Goal: Task Accomplishment & Management: Complete application form

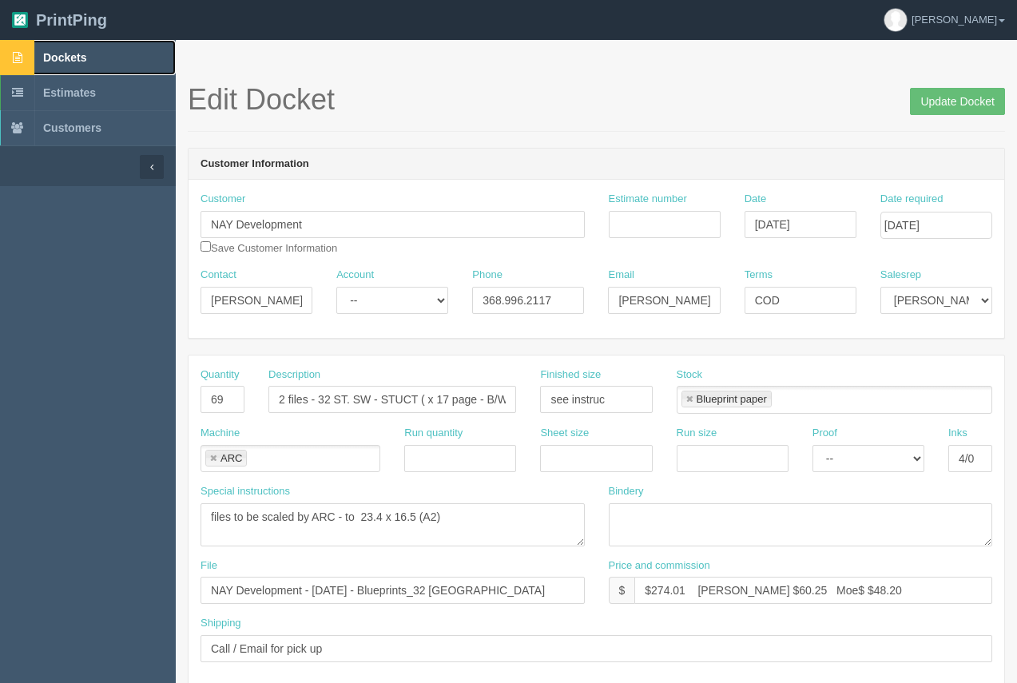
click at [78, 56] on span "Dockets" at bounding box center [64, 57] width 43 height 13
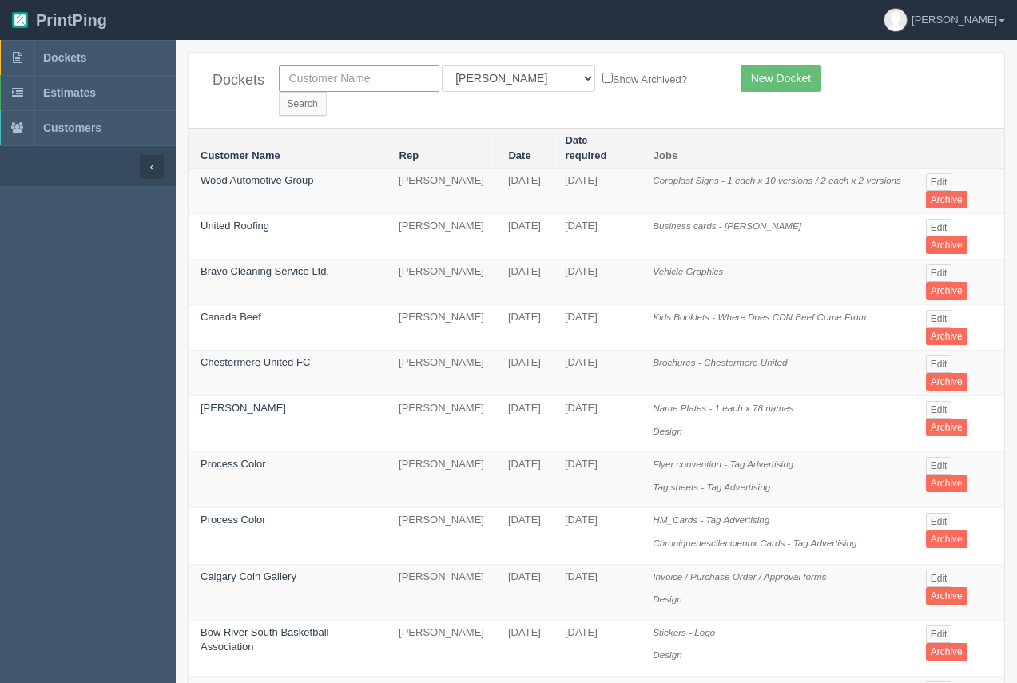
click at [329, 85] on input "text" at bounding box center [359, 78] width 161 height 27
type input "kitchen"
click at [327, 92] on input "Search" at bounding box center [303, 104] width 48 height 24
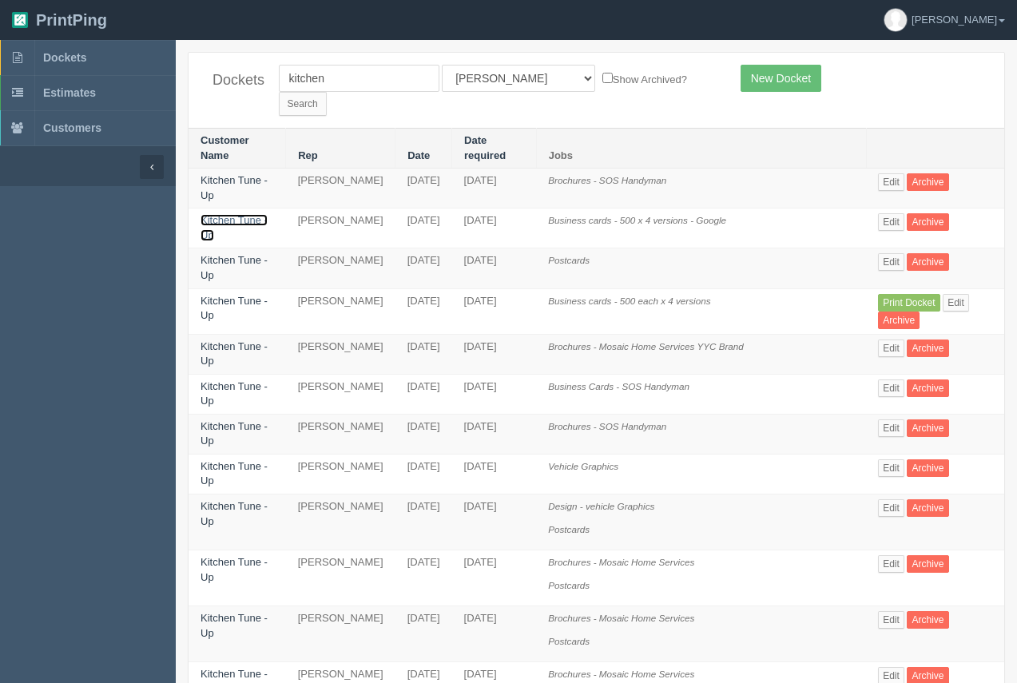
click at [237, 214] on link "Kitchen Tune - Up" at bounding box center [234, 227] width 67 height 27
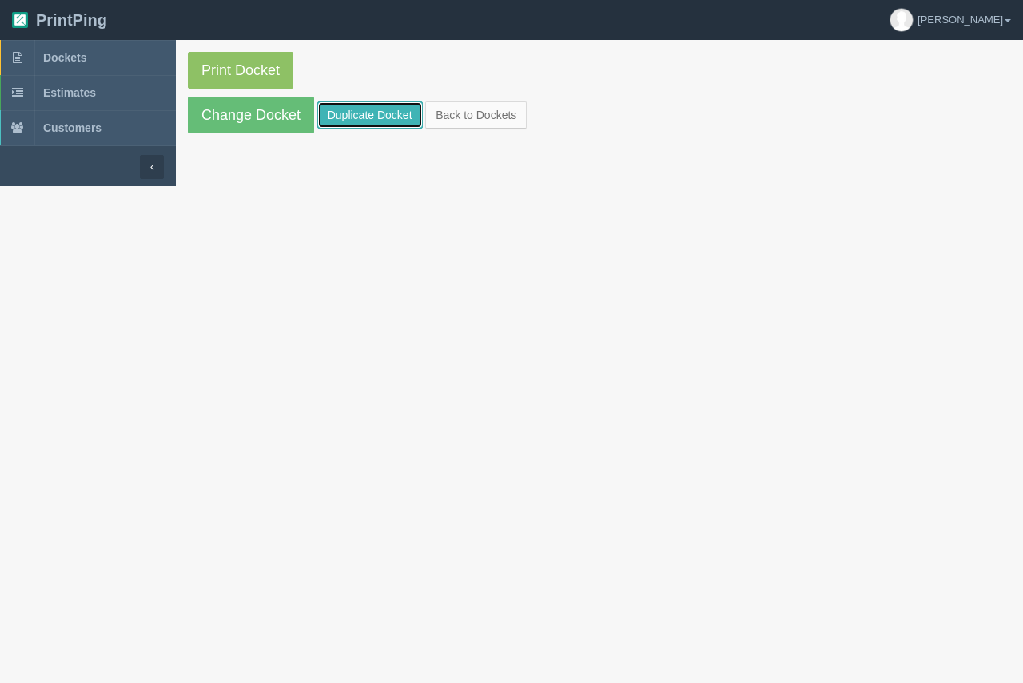
click at [386, 108] on link "Duplicate Docket" at bounding box center [369, 114] width 105 height 27
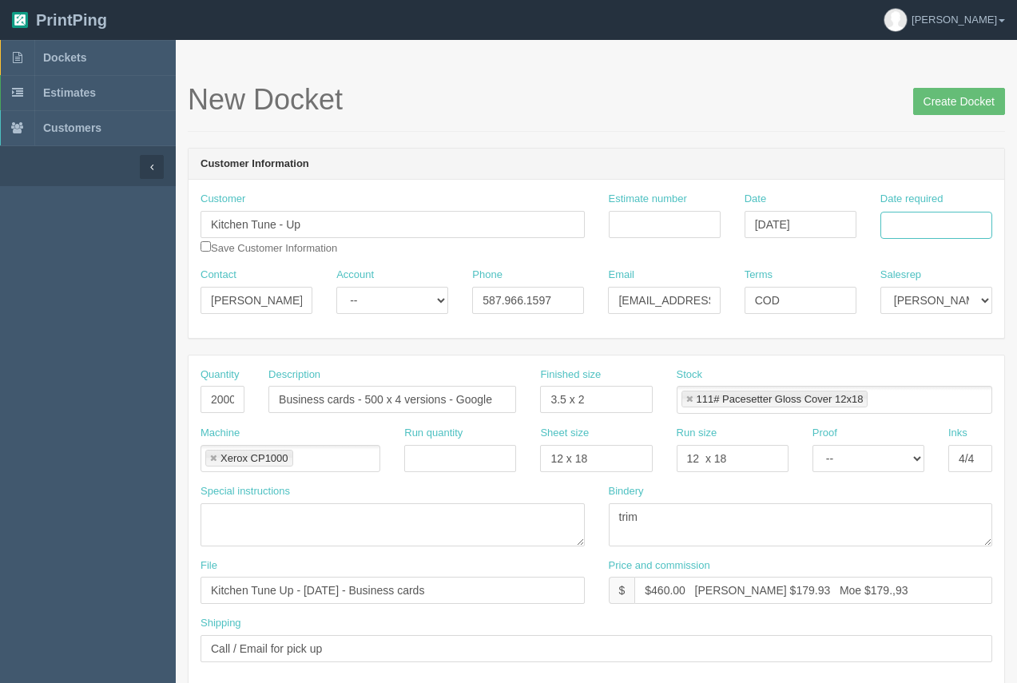
click at [909, 225] on input "Date required" at bounding box center [937, 225] width 112 height 27
click at [869, 358] on td "11" at bounding box center [872, 355] width 23 height 23
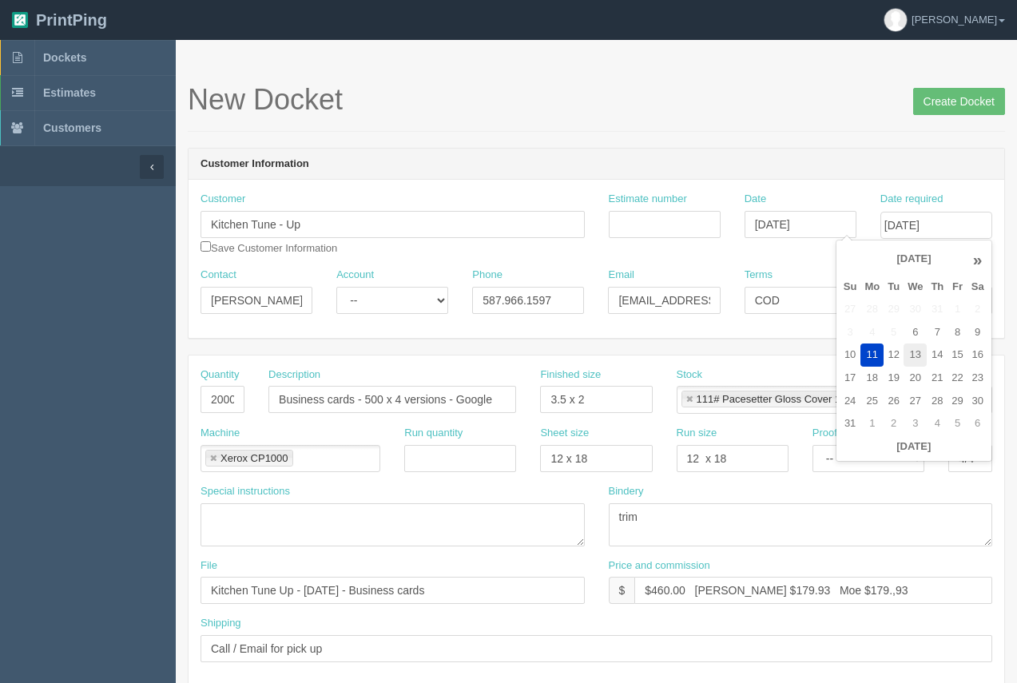
click at [916, 356] on td "13" at bounding box center [915, 355] width 23 height 23
type input "[DATE]"
drag, startPoint x: 890, startPoint y: 143, endPoint x: 750, endPoint y: 286, distance: 200.0
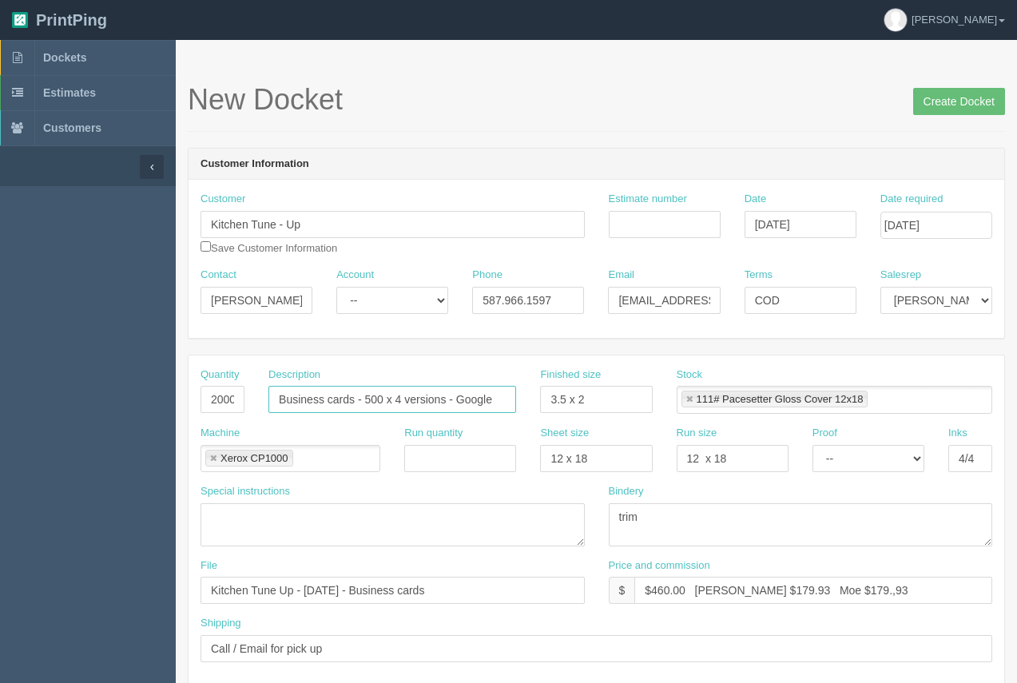
drag, startPoint x: 364, startPoint y: 396, endPoint x: 557, endPoint y: 390, distance: 192.7
click at [552, 403] on div "Quantity 2000 Description Business cards - 500 x 4 versions - Google Finished s…" at bounding box center [597, 397] width 816 height 58
type input "Business cards - [PERSON_NAME] ( Mosaic Home Services)"
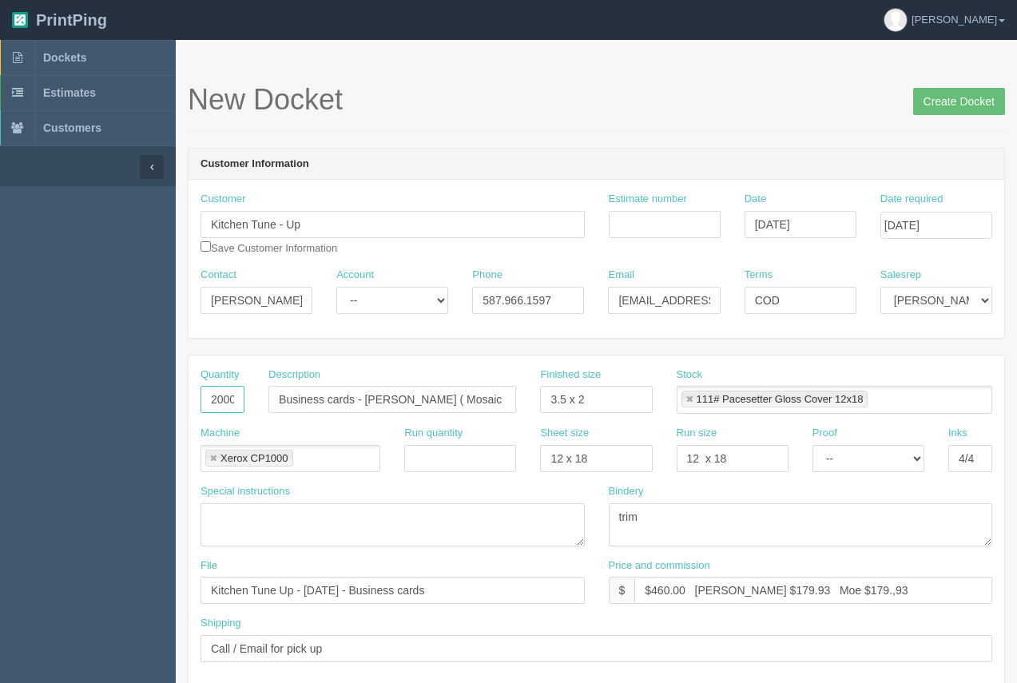
click at [226, 404] on input "2000" at bounding box center [223, 399] width 44 height 27
type input "1000"
drag, startPoint x: 682, startPoint y: 591, endPoint x: 653, endPoint y: 588, distance: 29.7
click at [654, 587] on input "$460.00 [PERSON_NAME] $179.93 Moe $179.,93" at bounding box center [813, 590] width 358 height 27
type input "$165.00 [PERSON_NAME] $179.93 Moe $179.,93"
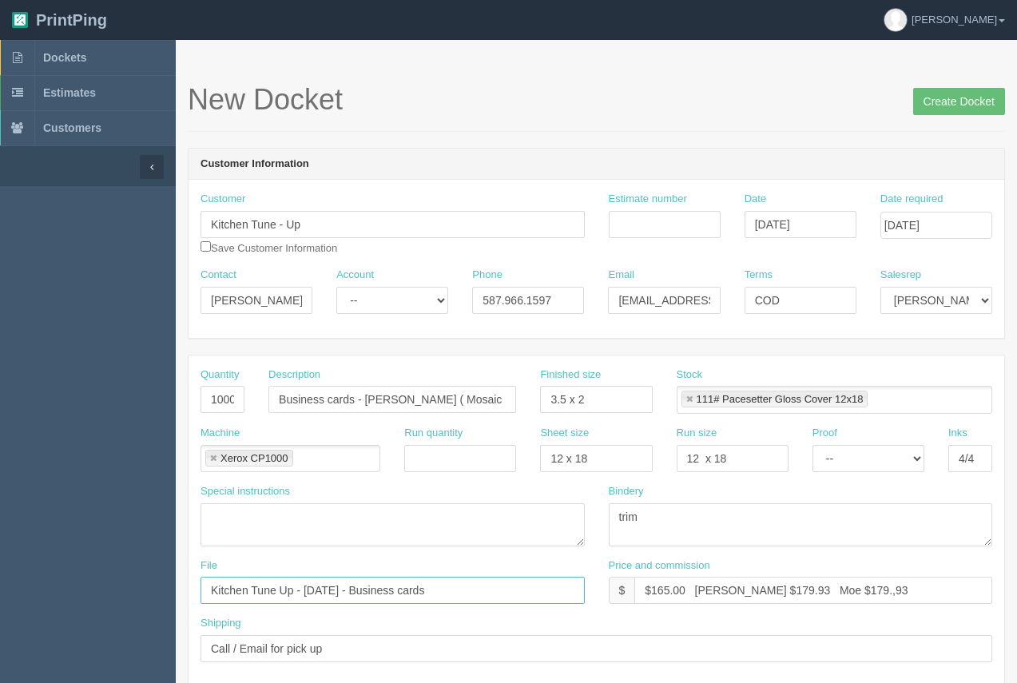
drag, startPoint x: 462, startPoint y: 590, endPoint x: 109, endPoint y: 590, distance: 352.4
type input "[EMAIL_ADDRESS][DOMAIN_NAME]."
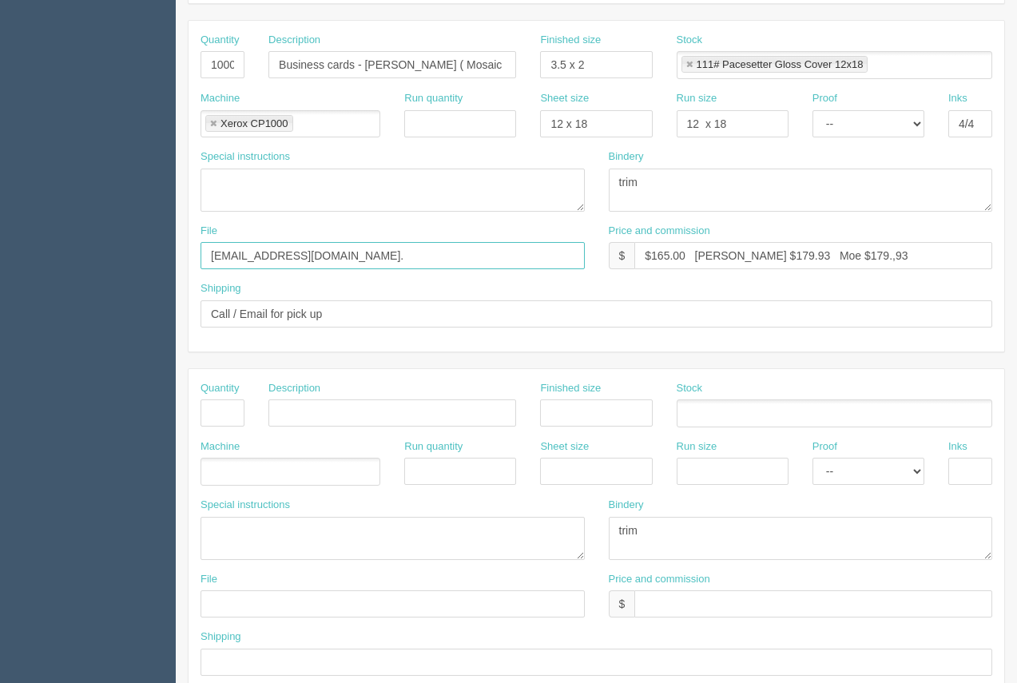
scroll to position [340, 0]
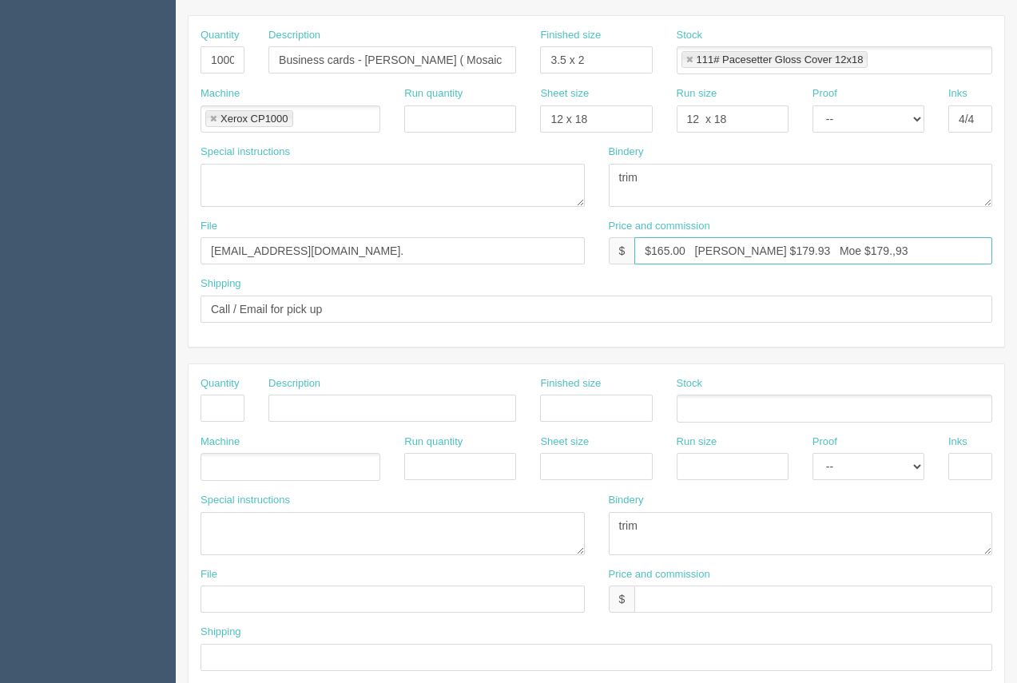
drag, startPoint x: 753, startPoint y: 253, endPoint x: 722, endPoint y: 247, distance: 31.0
click at [726, 249] on input "$165.00 [PERSON_NAME] $179.93 Moe $179.,93" at bounding box center [813, 250] width 358 height 27
drag, startPoint x: 843, startPoint y: 248, endPoint x: 792, endPoint y: 259, distance: 52.3
click at [792, 259] on input "$165.00 [PERSON_NAME] $52.24 Moe $179.,93" at bounding box center [813, 250] width 358 height 27
type input "$165.00 [PERSON_NAME] $52.24 Moe $152.24"
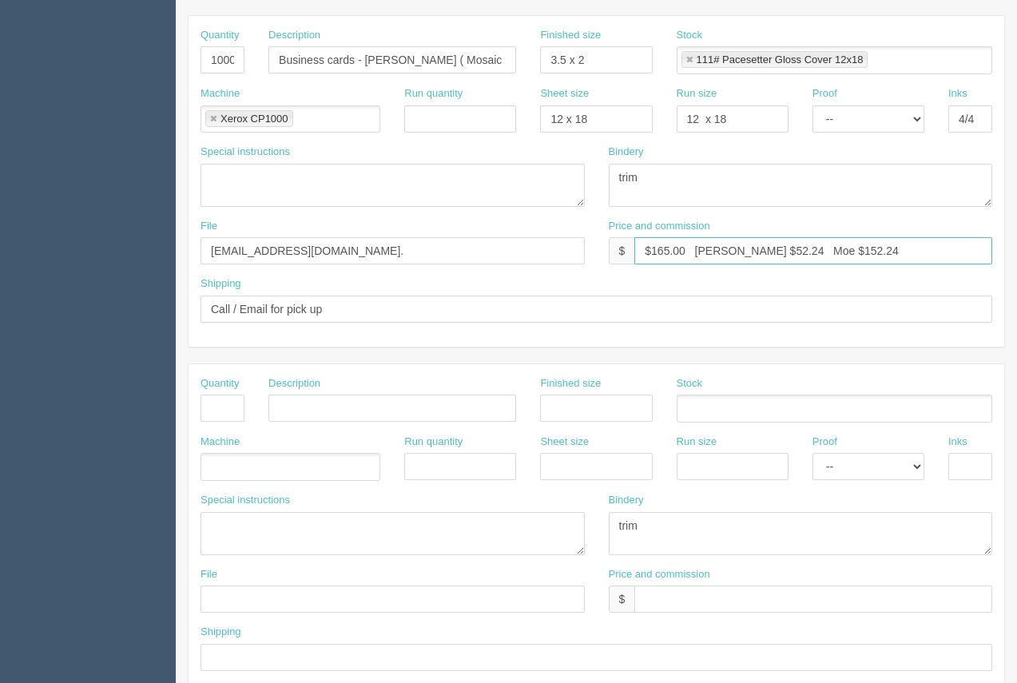
scroll to position [0, 0]
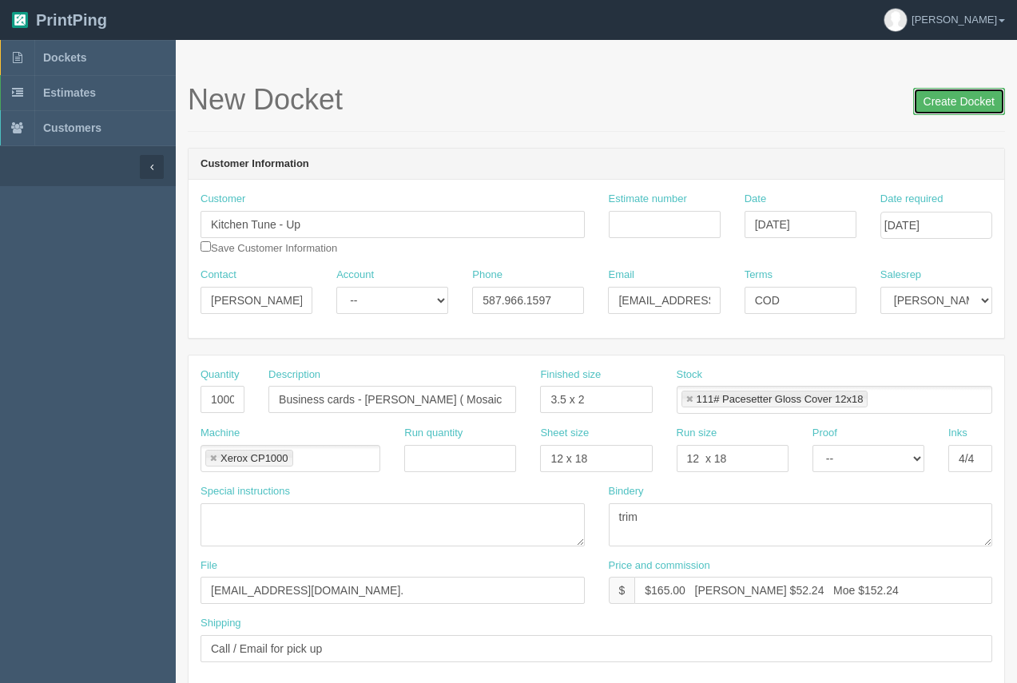
drag, startPoint x: 961, startPoint y: 96, endPoint x: 896, endPoint y: 100, distance: 65.6
click at [961, 95] on input "Create Docket" at bounding box center [959, 101] width 92 height 27
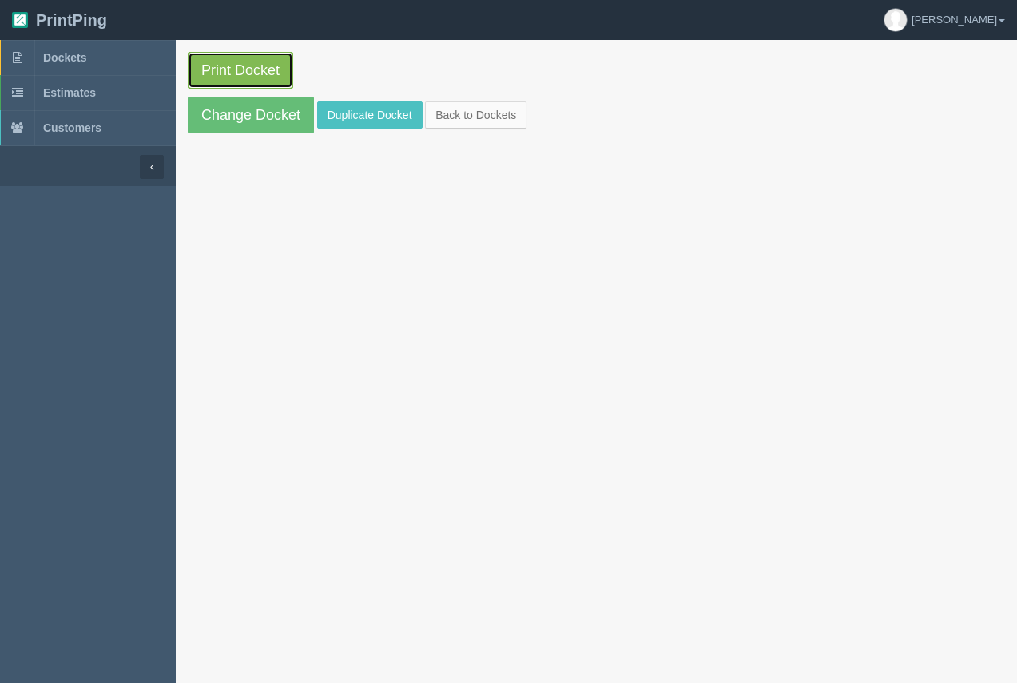
click at [277, 64] on link "Print Docket" at bounding box center [240, 70] width 105 height 37
